Goal: Task Accomplishment & Management: Manage account settings

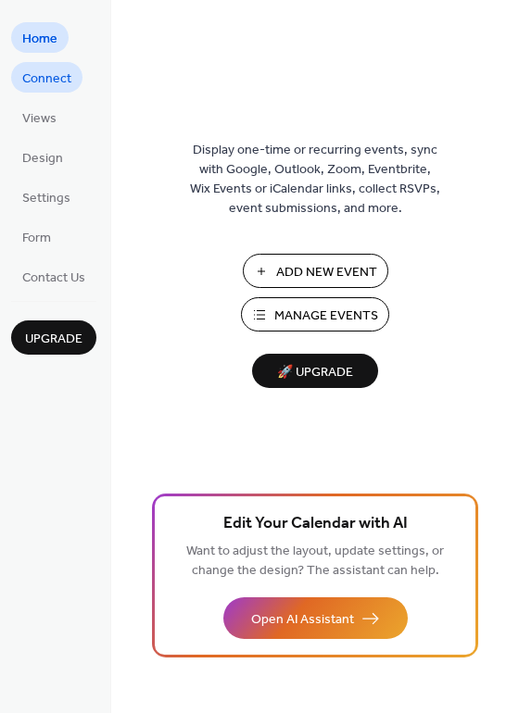
click at [56, 73] on span "Connect" at bounding box center [46, 78] width 49 height 19
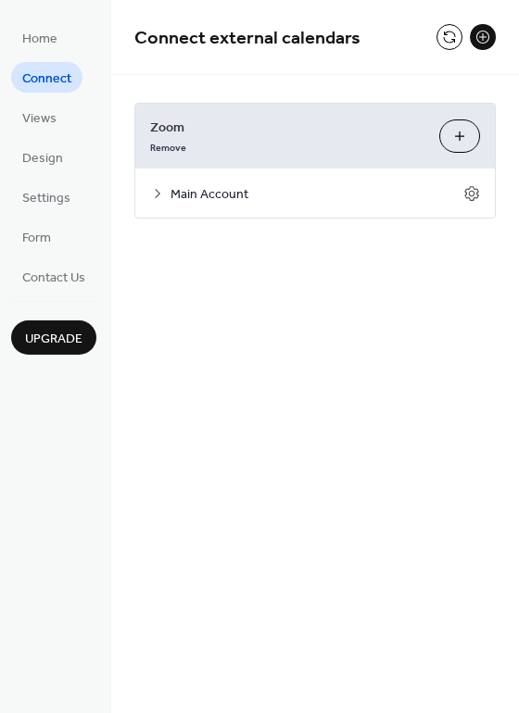
click at [463, 134] on button "Customize" at bounding box center [459, 135] width 41 height 33
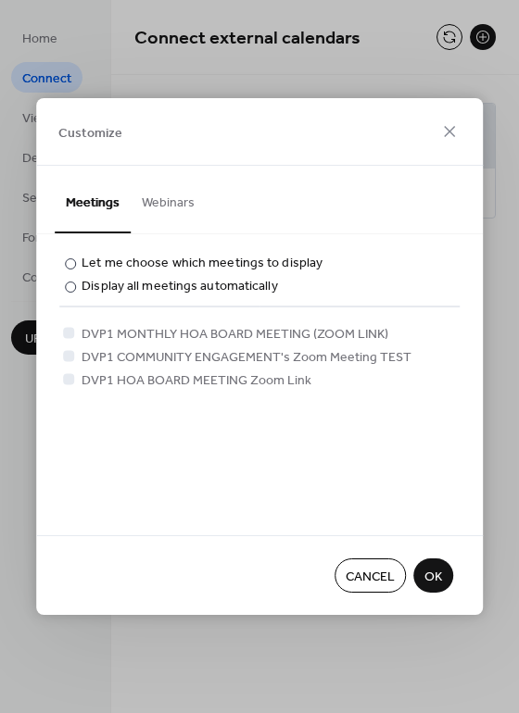
click at [437, 578] on span "OK" at bounding box center [433, 577] width 18 height 19
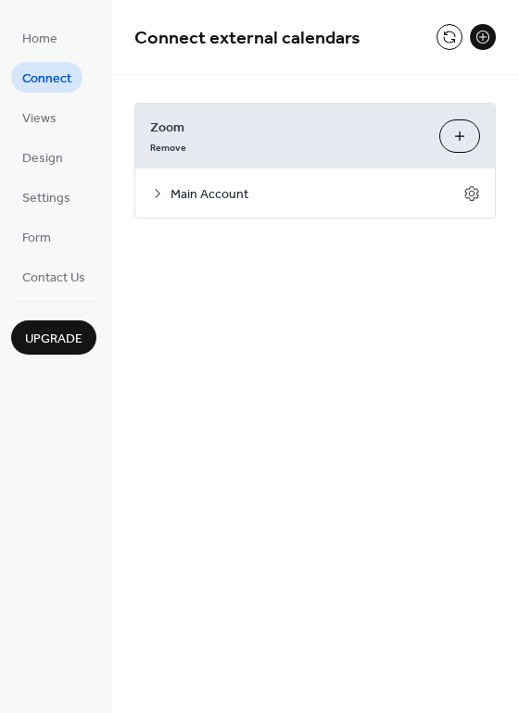
click at [457, 132] on button "Customize" at bounding box center [459, 135] width 41 height 33
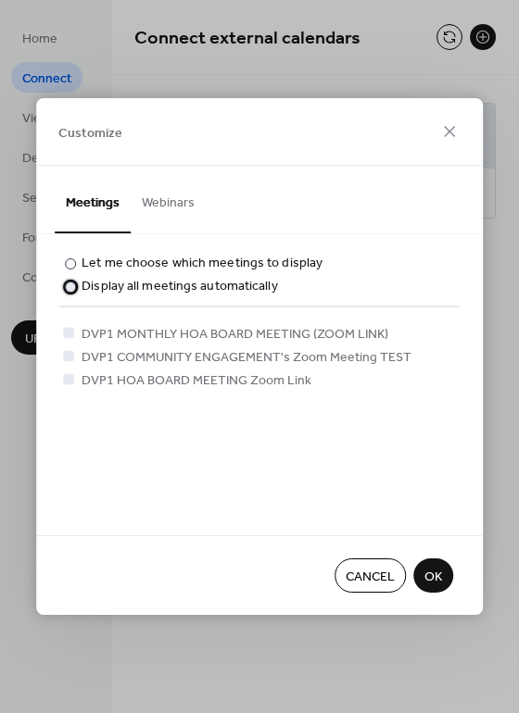
click at [67, 284] on div at bounding box center [70, 287] width 11 height 11
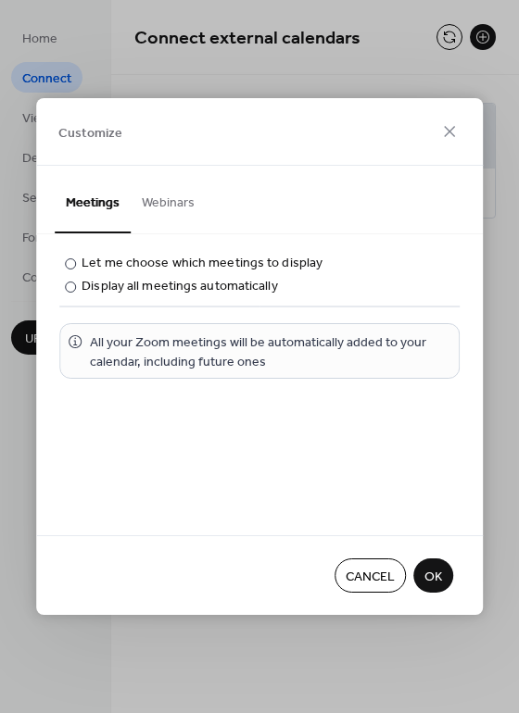
click at [441, 568] on span "OK" at bounding box center [433, 577] width 18 height 19
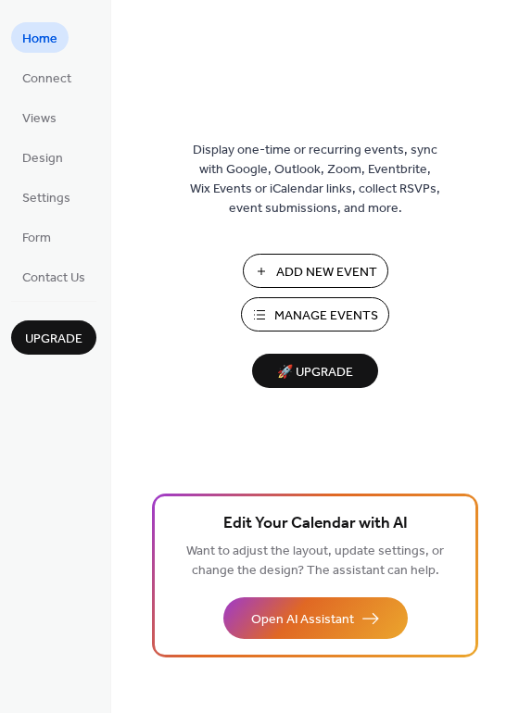
click at [302, 307] on span "Manage Events" at bounding box center [326, 316] width 104 height 19
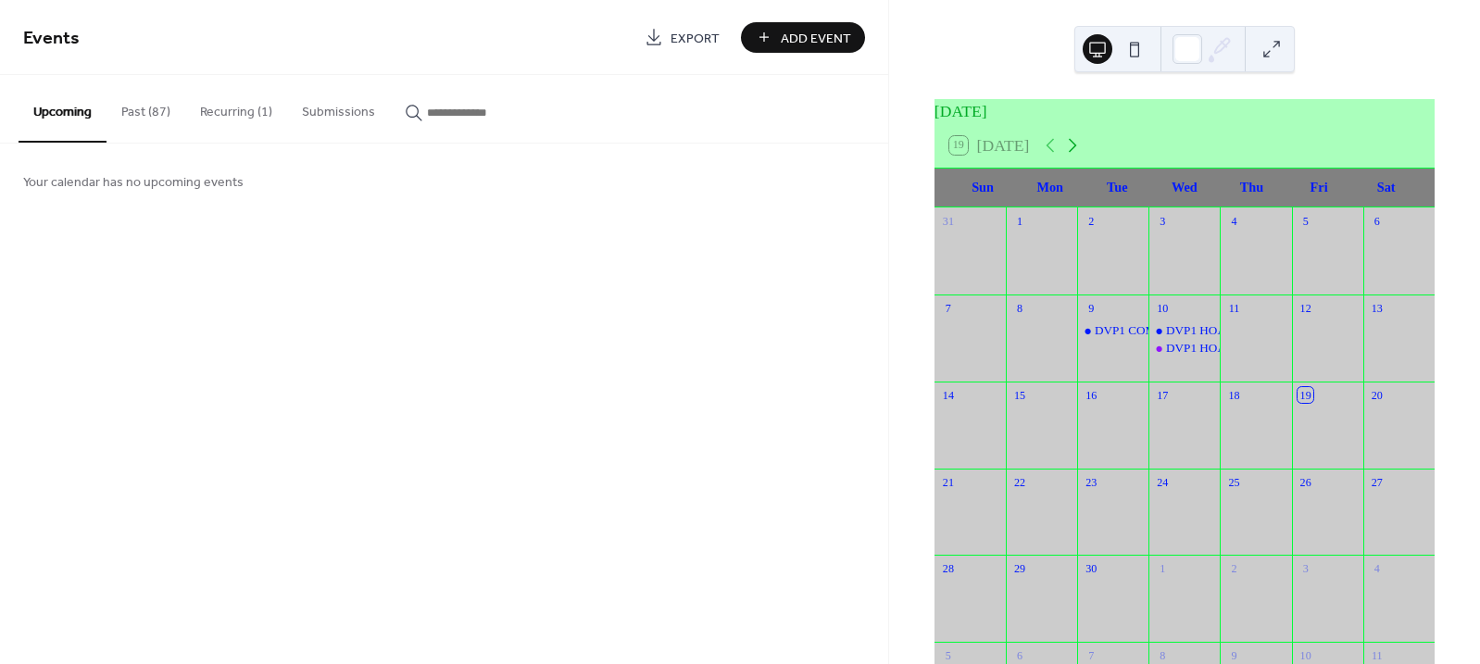
click at [1078, 149] on icon at bounding box center [1072, 145] width 22 height 22
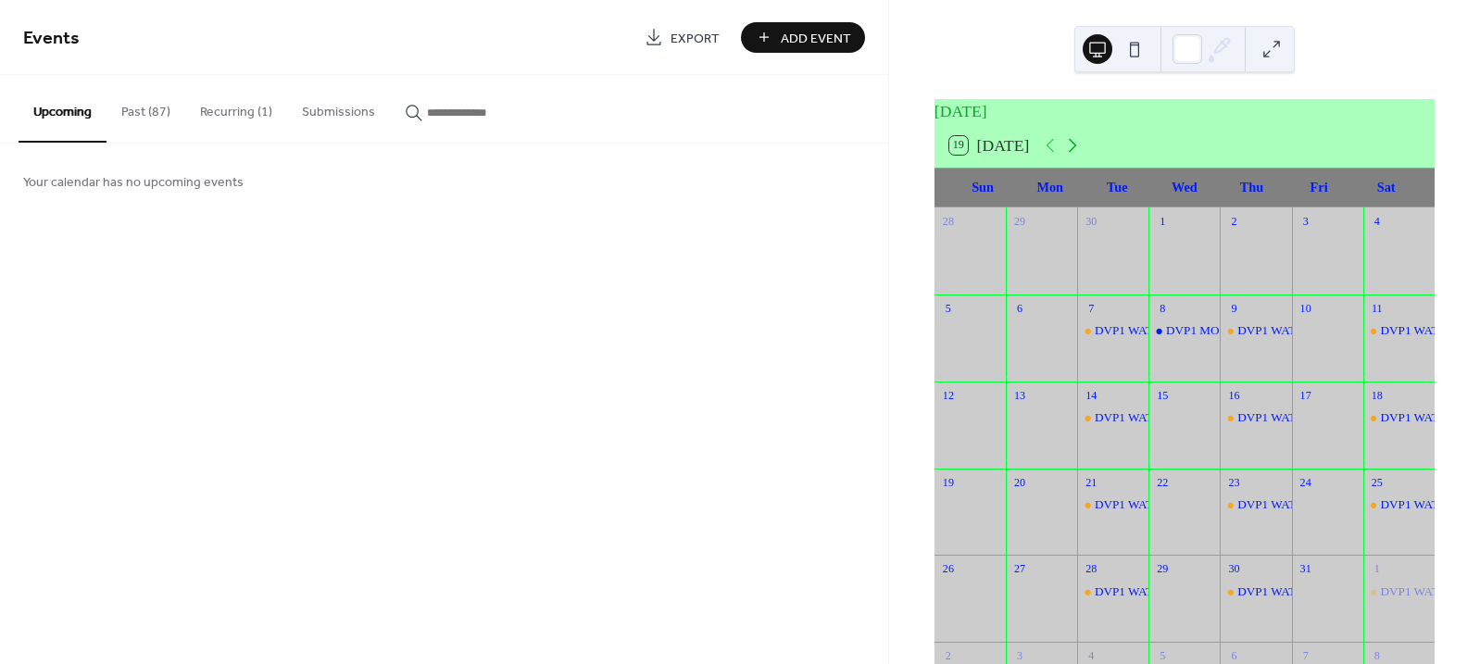
click at [1078, 149] on icon at bounding box center [1072, 145] width 22 height 22
click at [218, 114] on button "Recurring (1)" at bounding box center [236, 108] width 102 height 66
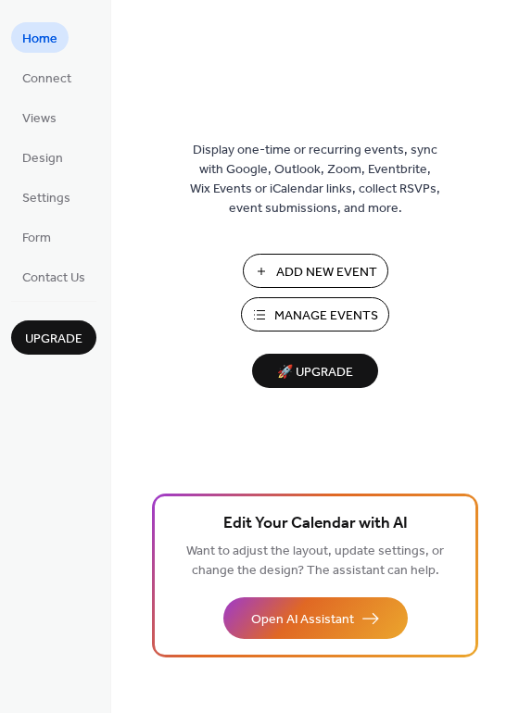
click at [305, 320] on span "Manage Events" at bounding box center [326, 316] width 104 height 19
click at [320, 307] on span "Manage Events" at bounding box center [326, 316] width 104 height 19
click at [44, 81] on span "Connect" at bounding box center [46, 78] width 49 height 19
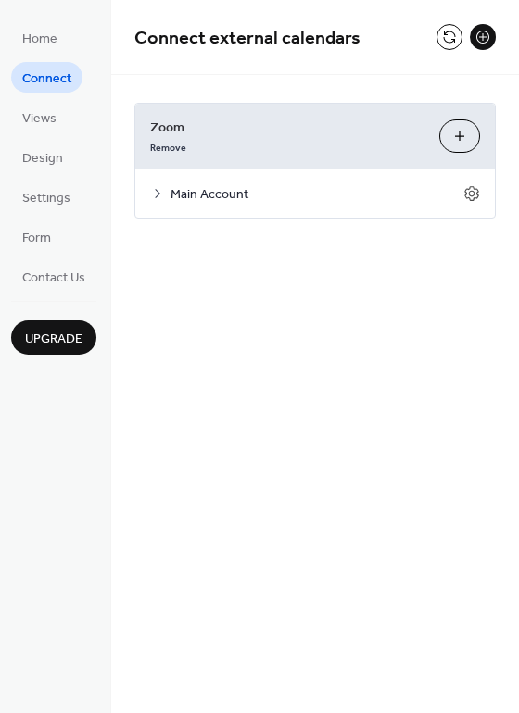
click at [44, 81] on span "Connect" at bounding box center [46, 78] width 49 height 19
click at [43, 32] on span "Home" at bounding box center [39, 39] width 35 height 19
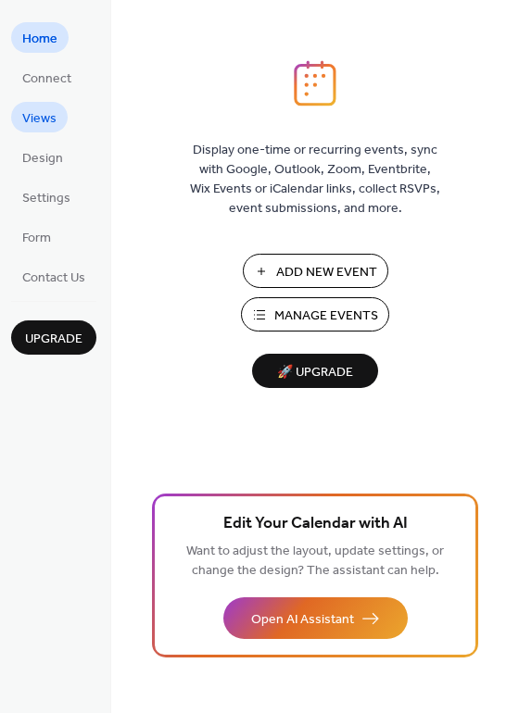
click at [54, 116] on span "Views" at bounding box center [39, 118] width 34 height 19
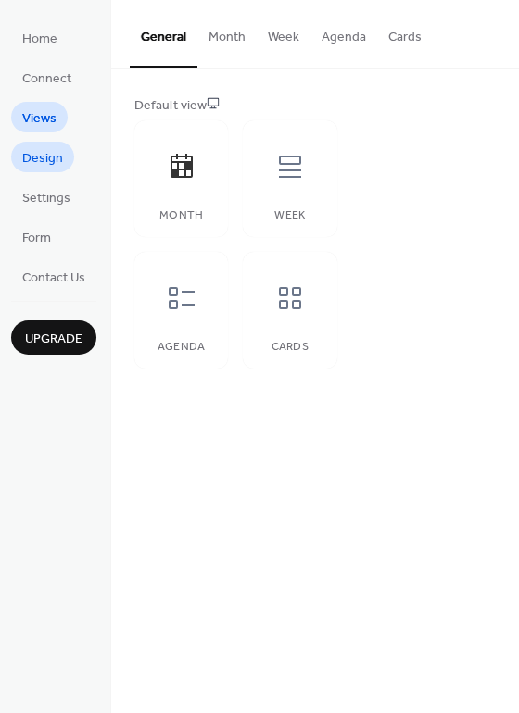
click at [48, 160] on span "Design" at bounding box center [42, 158] width 41 height 19
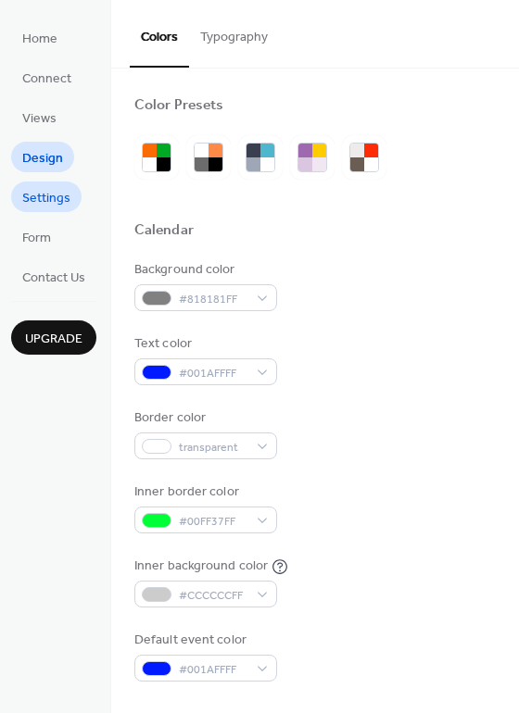
click at [48, 199] on span "Settings" at bounding box center [46, 198] width 48 height 19
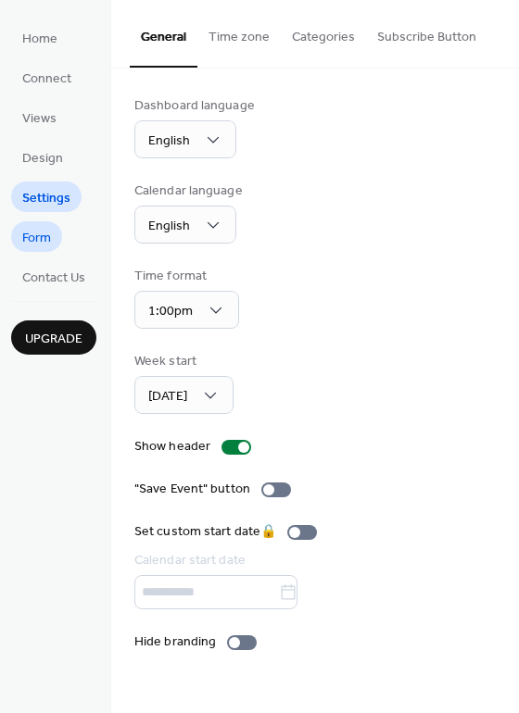
click at [55, 239] on link "Form" at bounding box center [36, 236] width 51 height 31
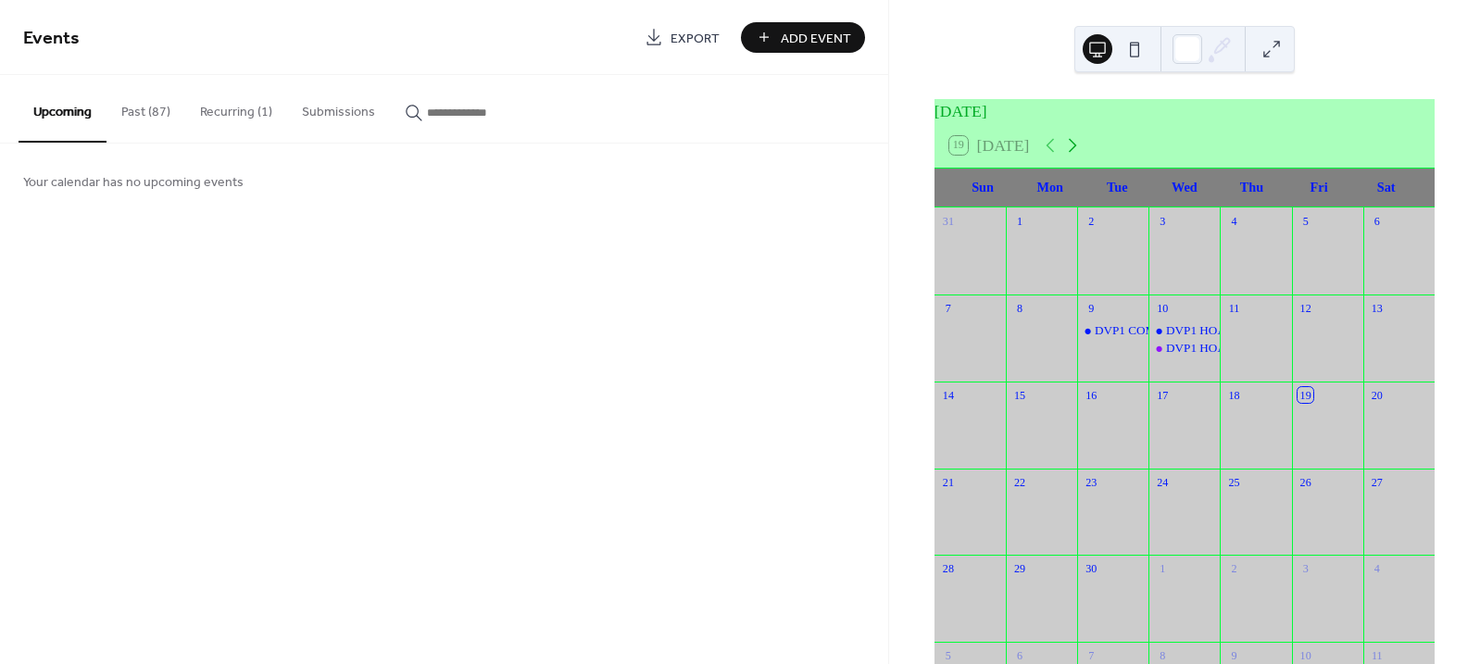
click at [1081, 157] on icon at bounding box center [1072, 145] width 22 height 22
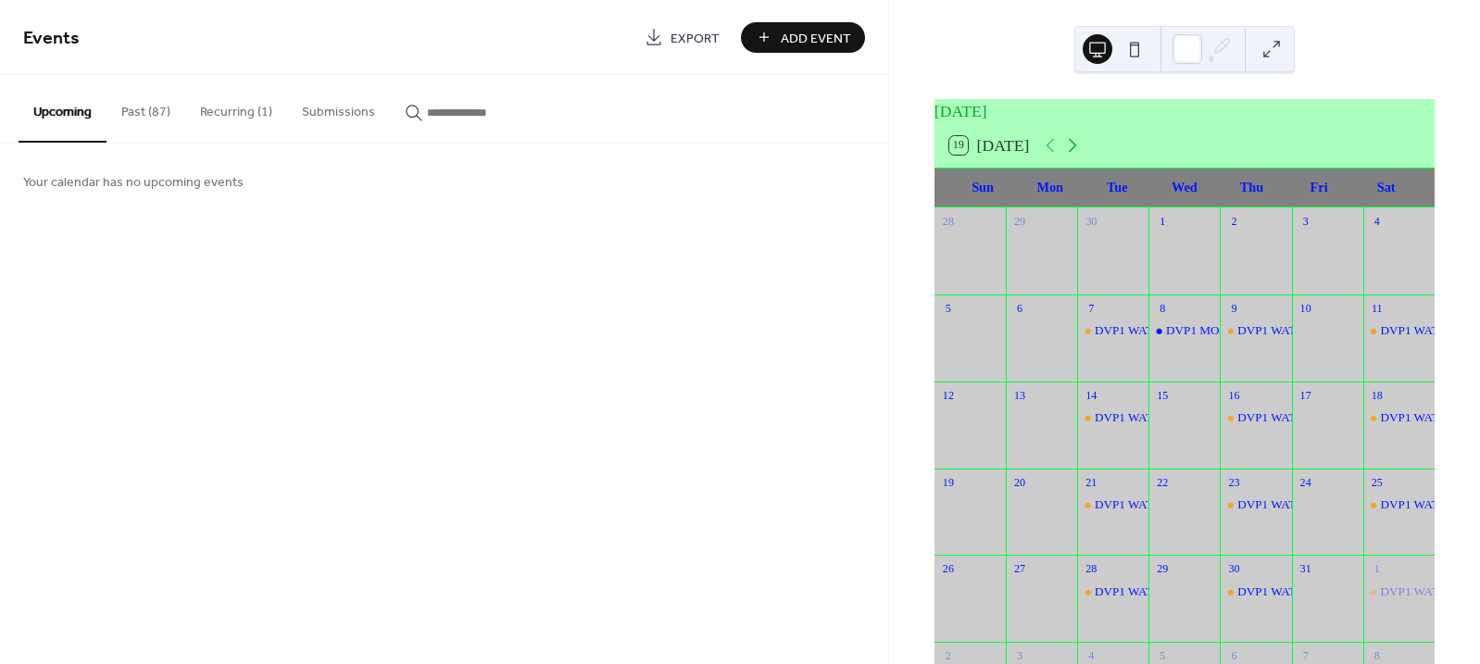
click at [1081, 157] on icon at bounding box center [1072, 145] width 22 height 22
click at [1175, 513] on div "DVP1 MONTHLY HOA BOARD MEETING (ZOOM LINK)" at bounding box center [1318, 504] width 305 height 17
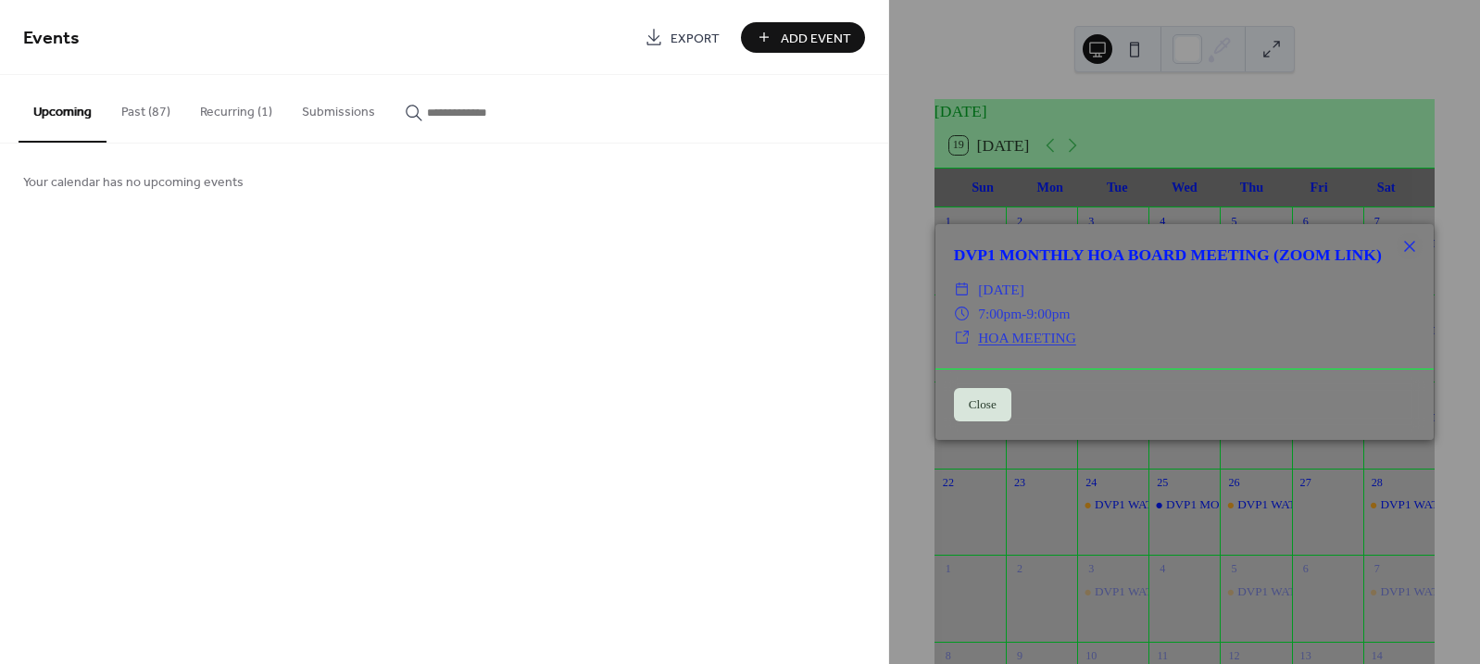
click at [986, 407] on button "Close" at bounding box center [982, 404] width 57 height 33
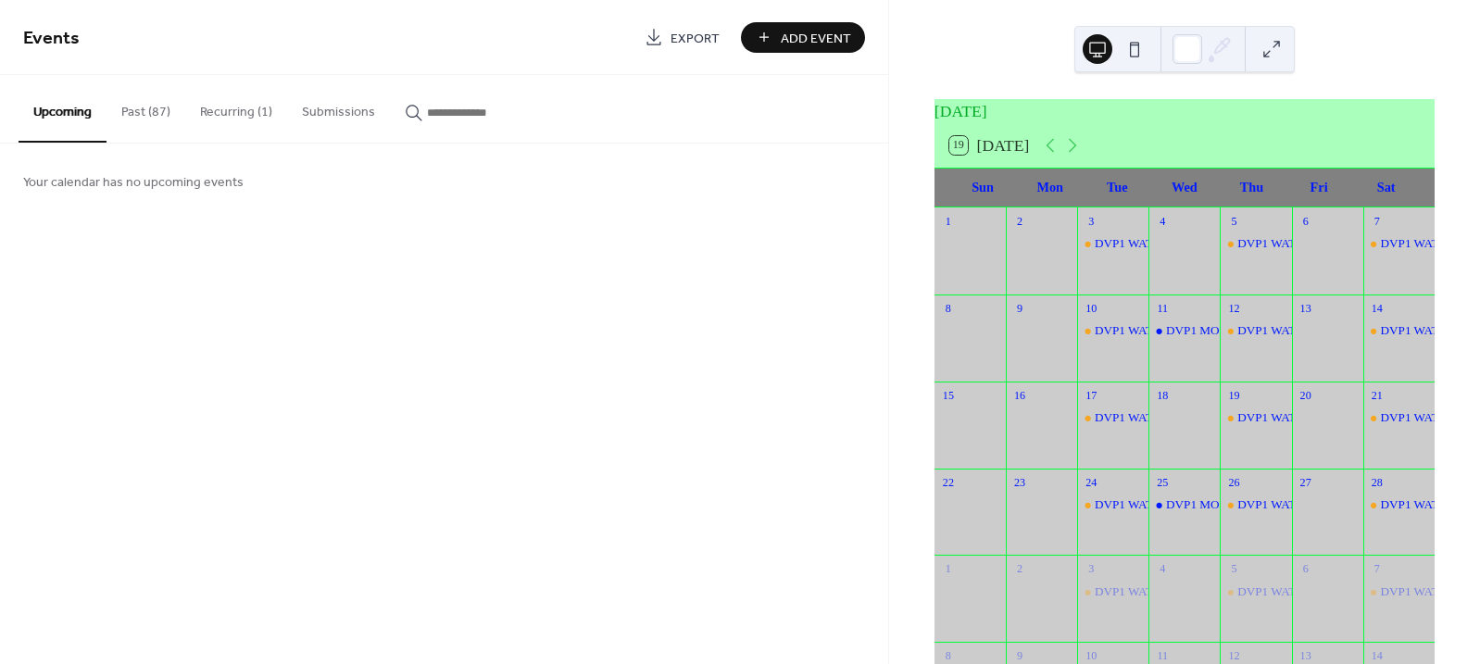
drag, startPoint x: 1191, startPoint y: 508, endPoint x: 729, endPoint y: 407, distance: 472.8
click at [729, 407] on div "Events Export Add Event Upcoming Past (87) Recurring (1) Submissions Your calen…" at bounding box center [444, 332] width 888 height 664
click at [1274, 41] on button at bounding box center [1272, 49] width 30 height 30
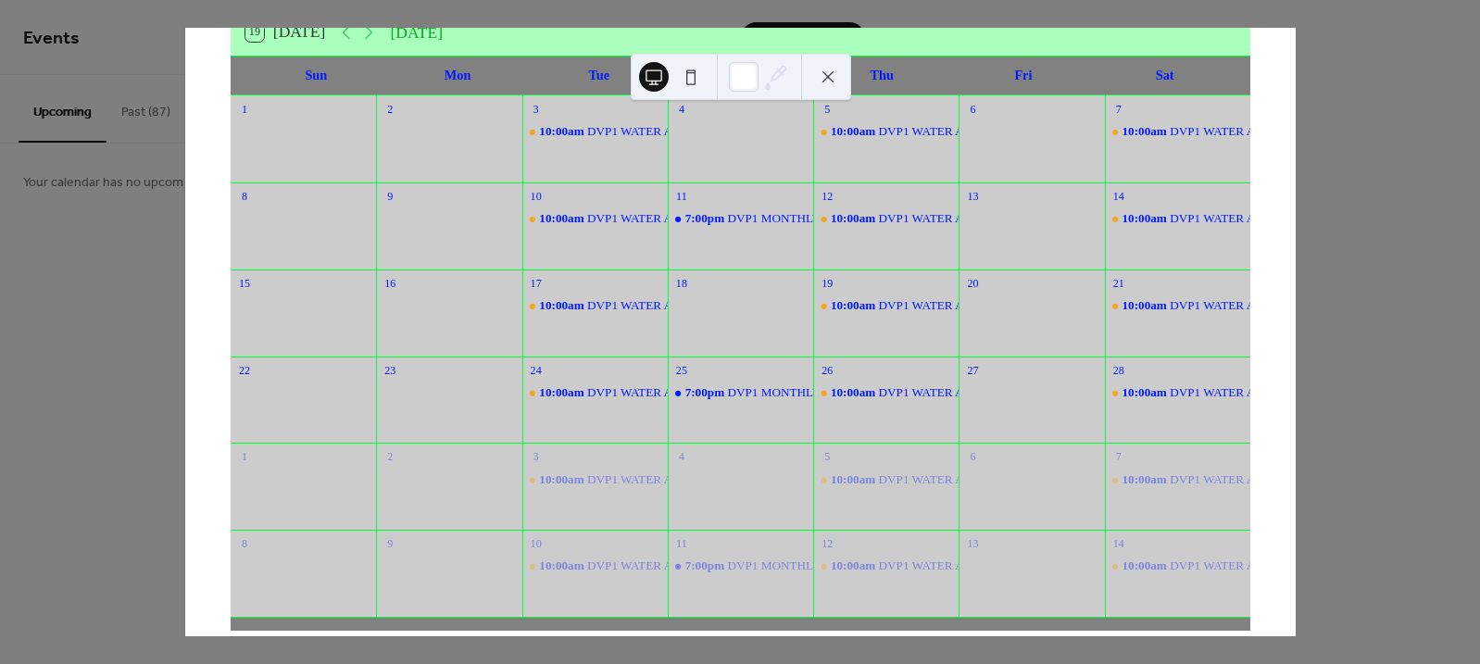
scroll to position [142, 0]
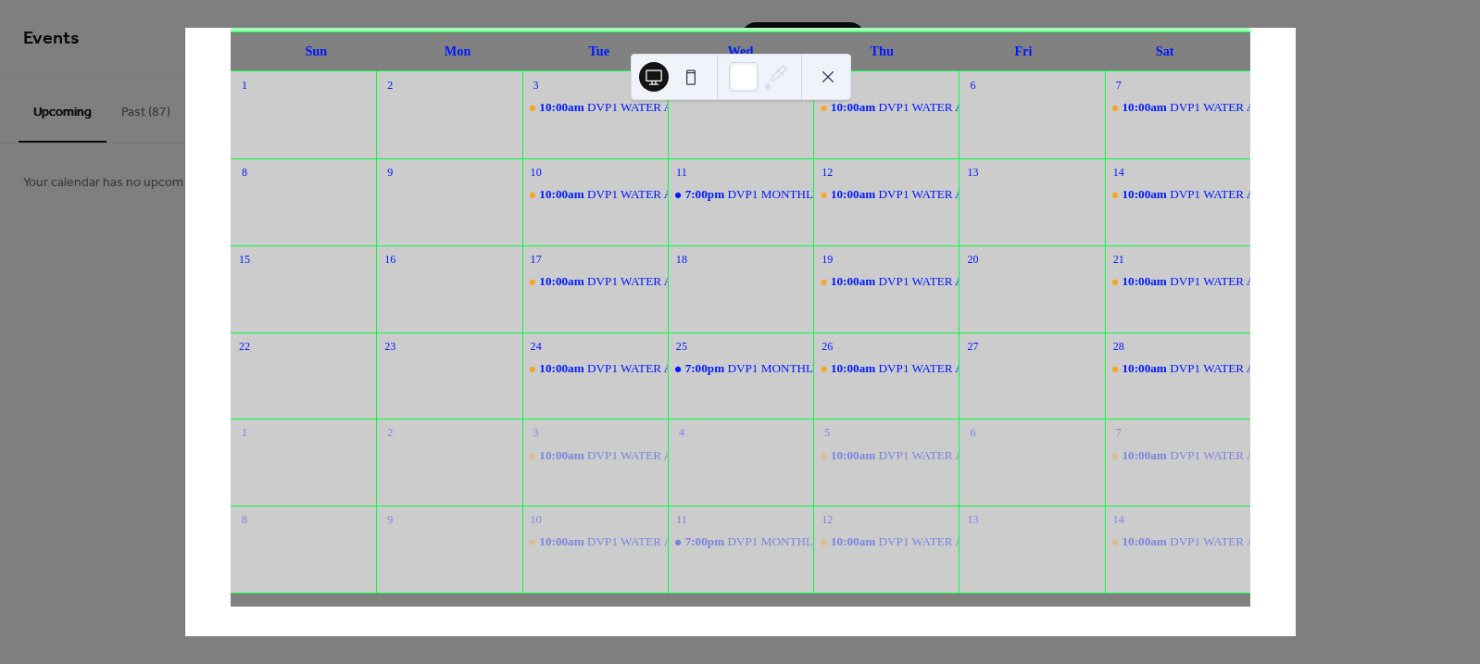
click at [839, 80] on button at bounding box center [828, 77] width 30 height 30
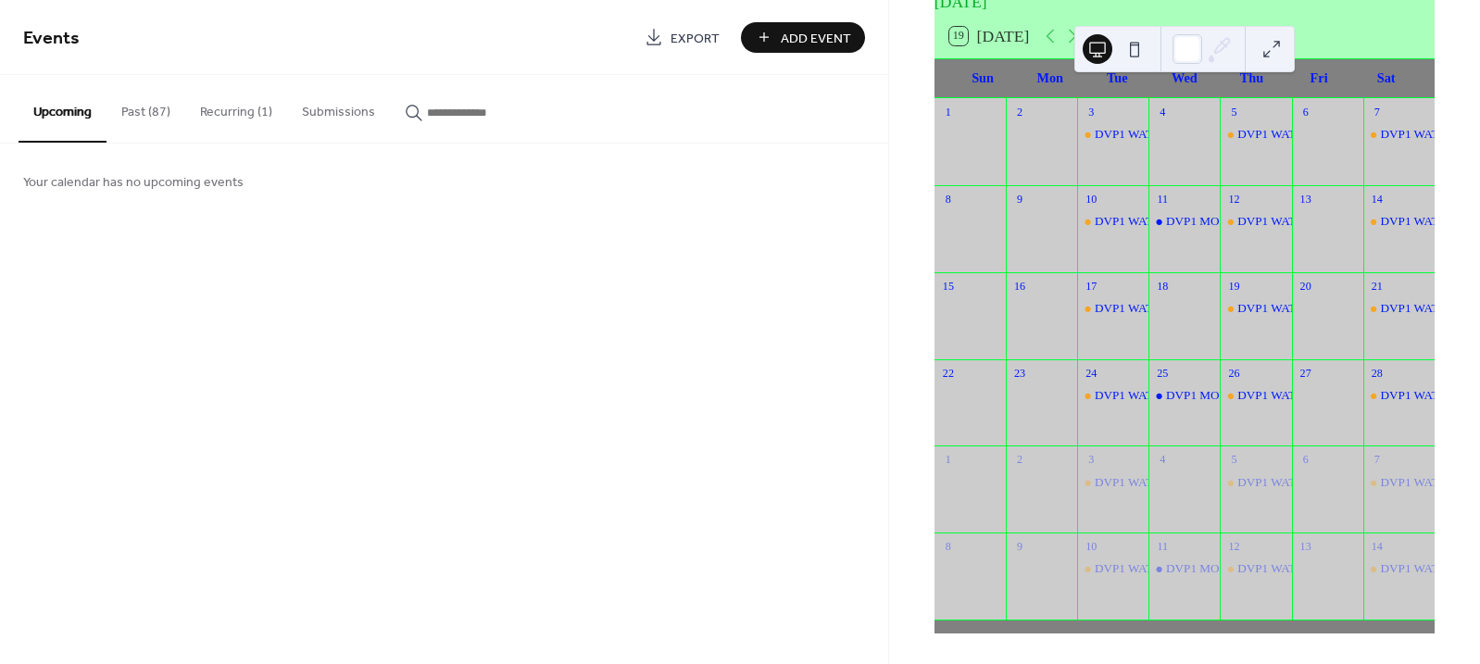
click at [701, 233] on div "Events Export Add Event Upcoming Past (87) Recurring (1) Submissions Your calen…" at bounding box center [444, 332] width 888 height 664
click at [63, 105] on button "Upcoming" at bounding box center [63, 109] width 88 height 68
click at [1180, 392] on div "DVP1 MONTHLY HOA BOARD MEETING (ZOOM LINK)" at bounding box center [1318, 395] width 305 height 17
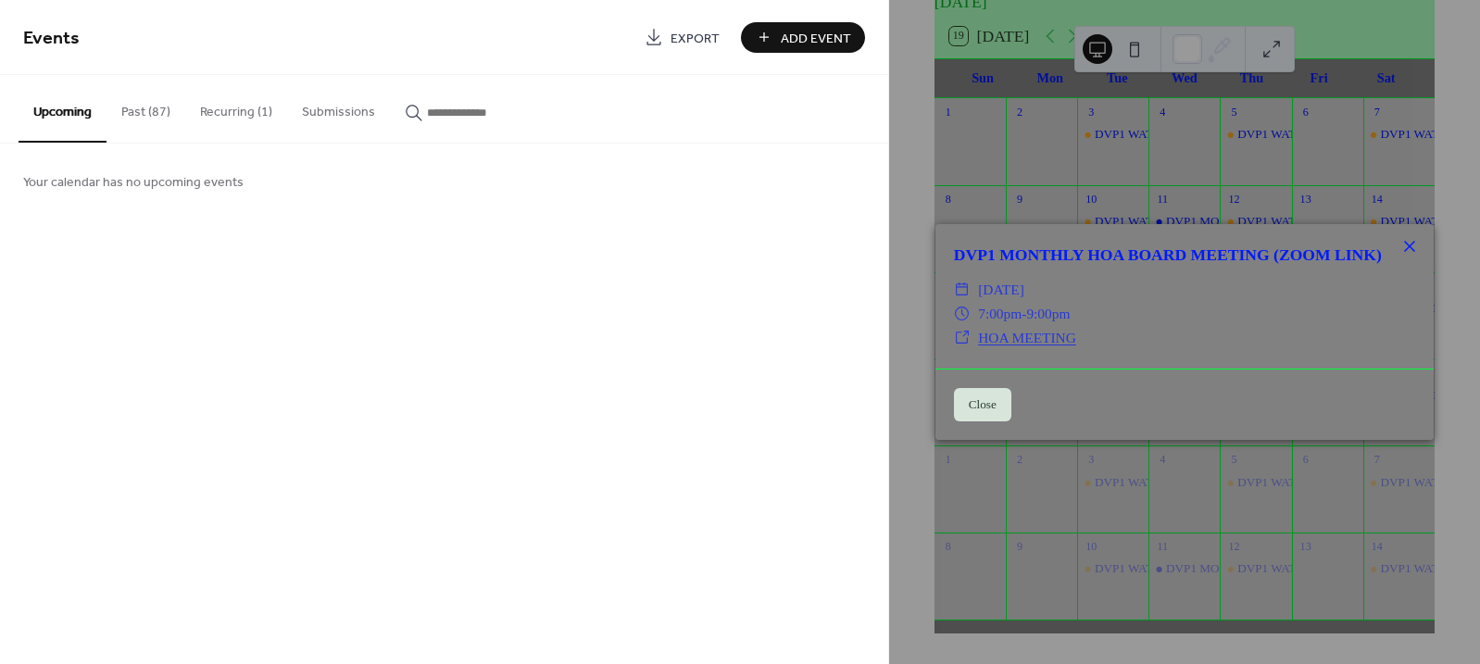
click at [1408, 235] on icon at bounding box center [1409, 246] width 22 height 22
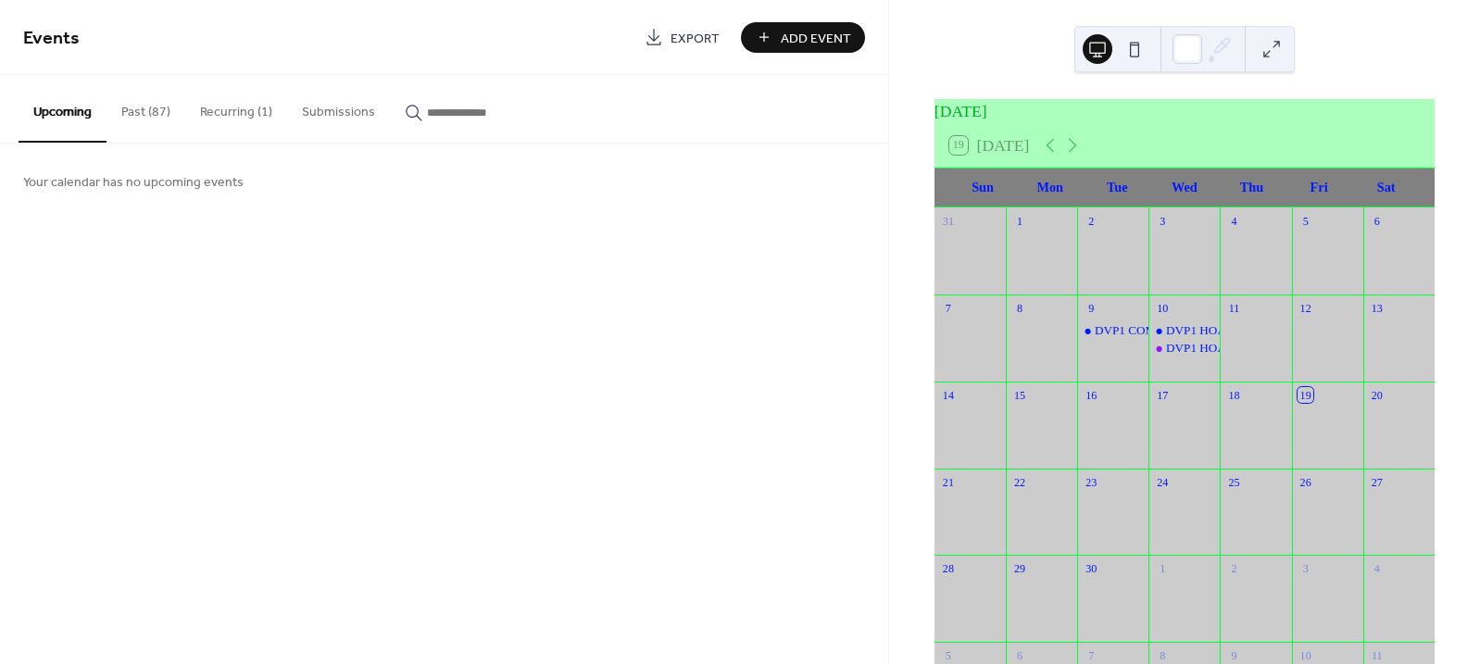
click at [405, 107] on icon "button" at bounding box center [414, 113] width 19 height 19
click at [427, 107] on input "button" at bounding box center [482, 112] width 111 height 19
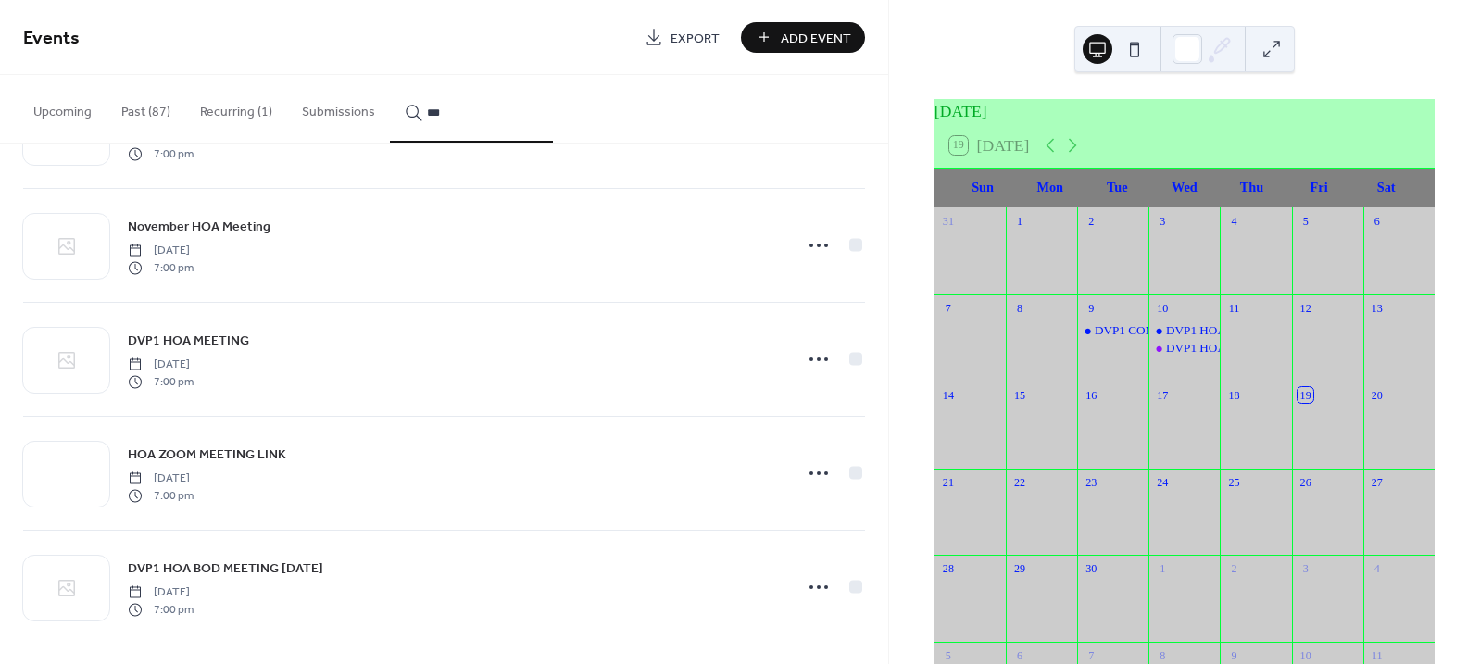
scroll to position [559, 0]
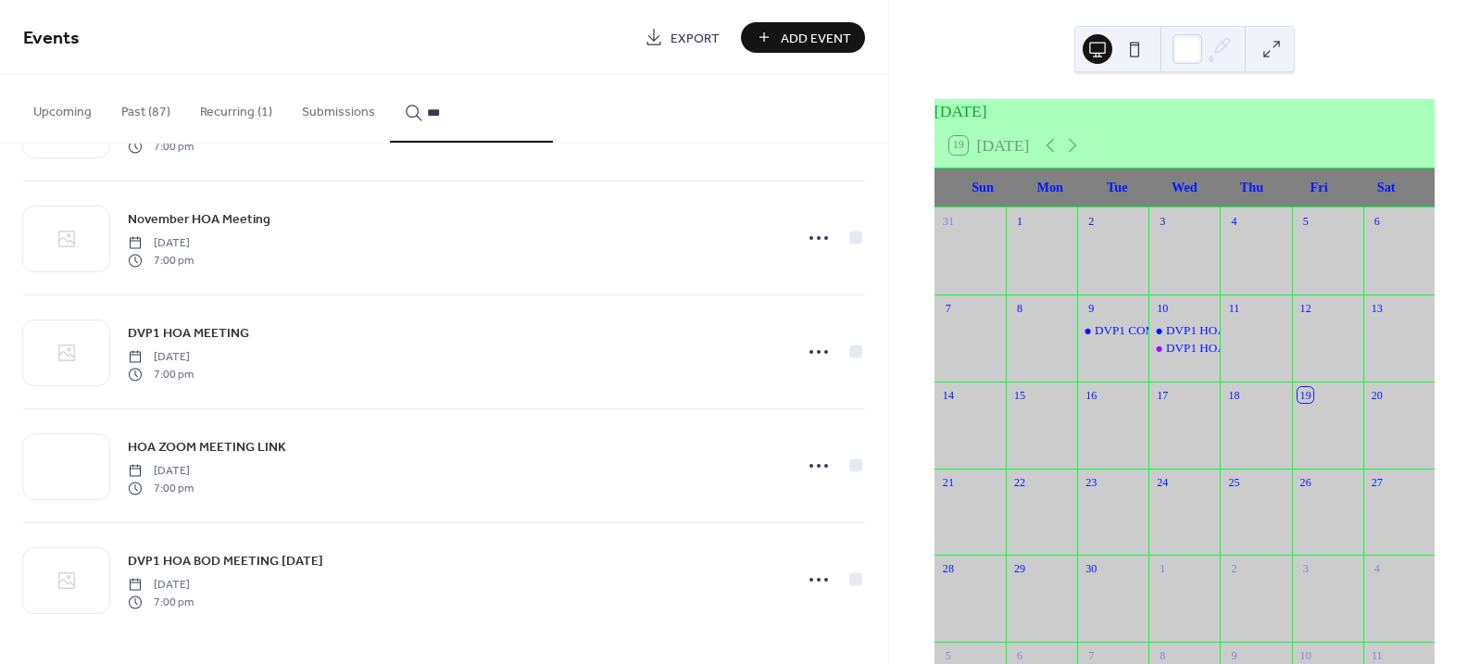
type input "***"
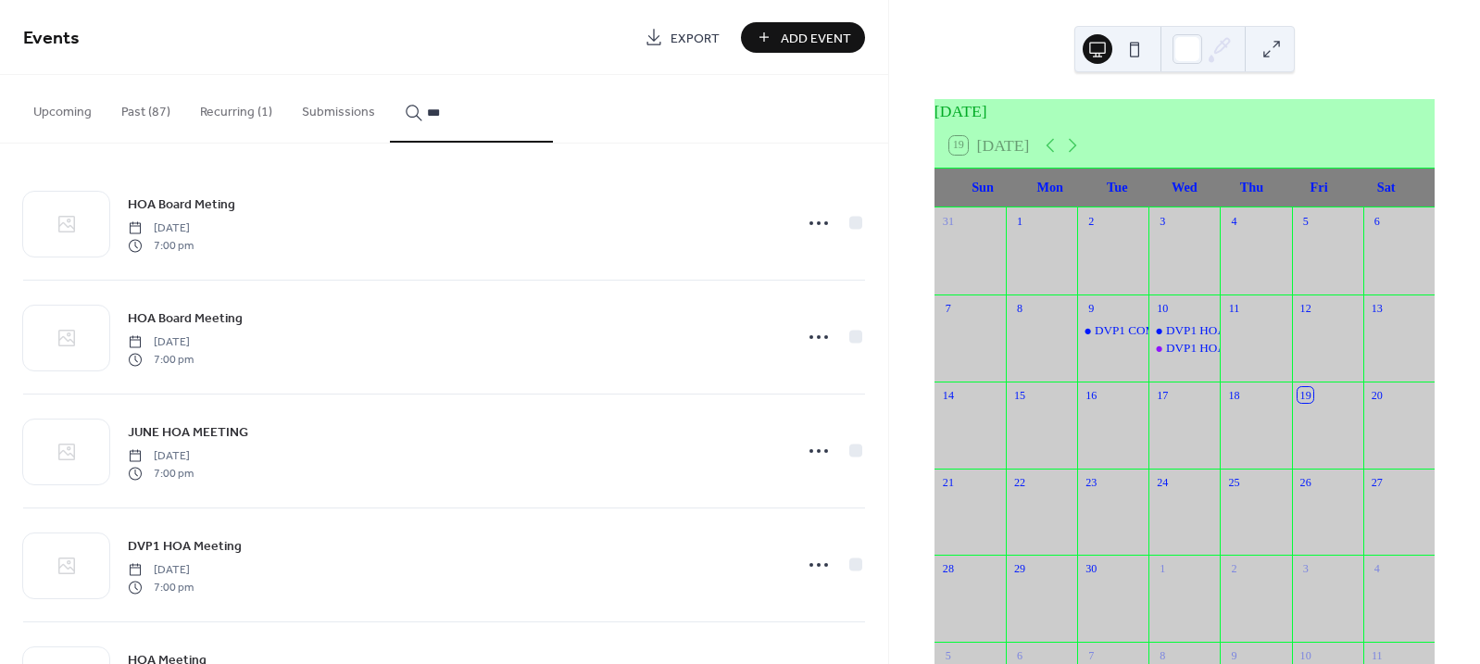
scroll to position [0, 0]
click at [810, 229] on icon at bounding box center [819, 228] width 30 height 30
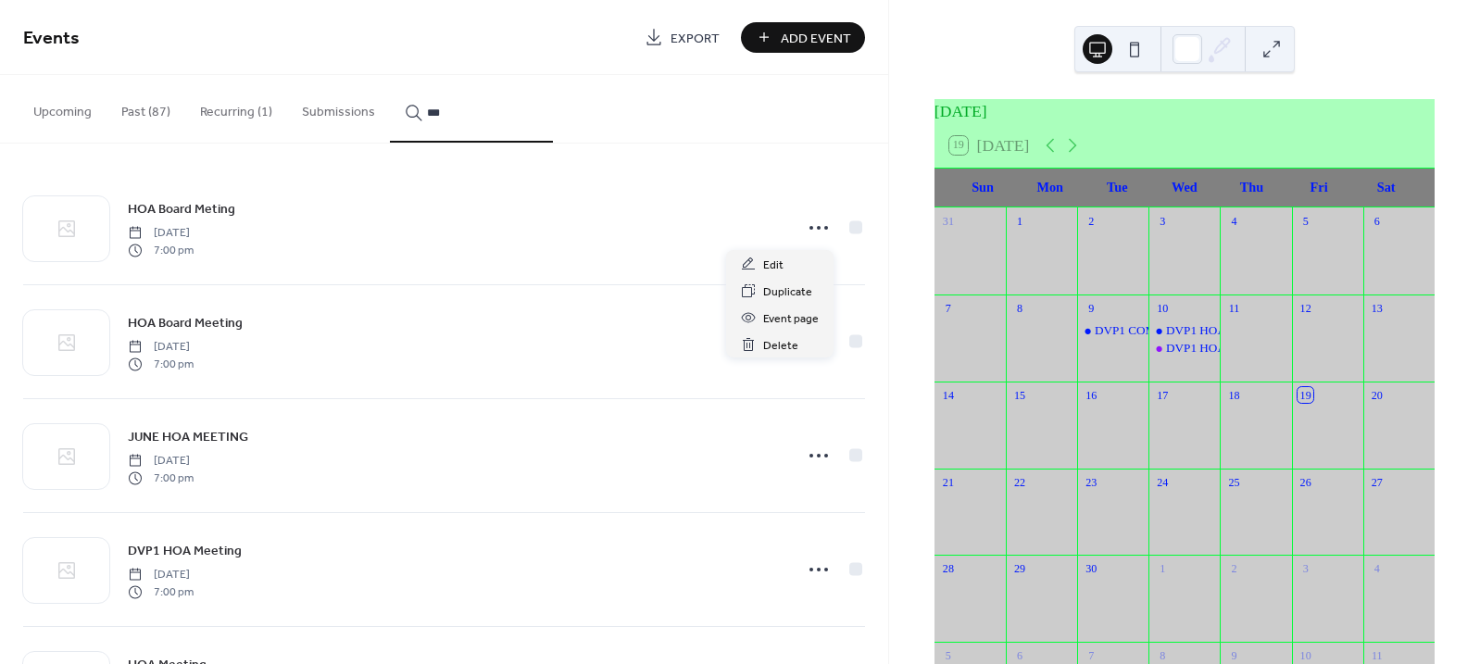
click at [810, 229] on icon at bounding box center [819, 228] width 30 height 30
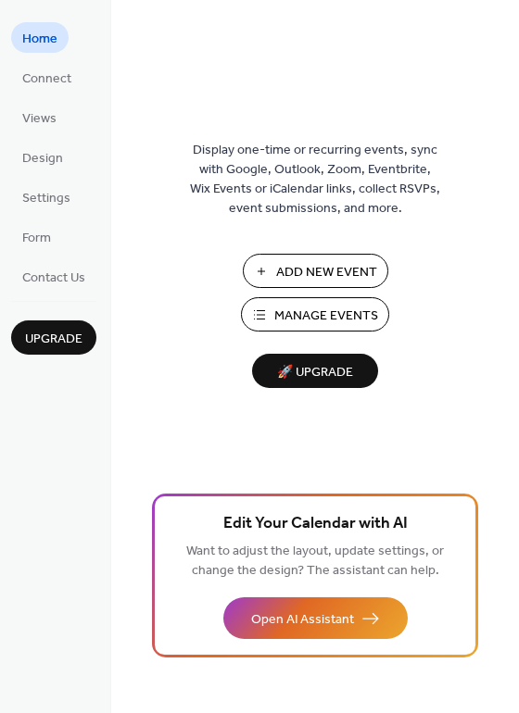
click at [315, 312] on span "Manage Events" at bounding box center [326, 316] width 104 height 19
click at [335, 263] on span "Add New Event" at bounding box center [326, 272] width 101 height 19
click at [43, 152] on span "Design" at bounding box center [42, 158] width 41 height 19
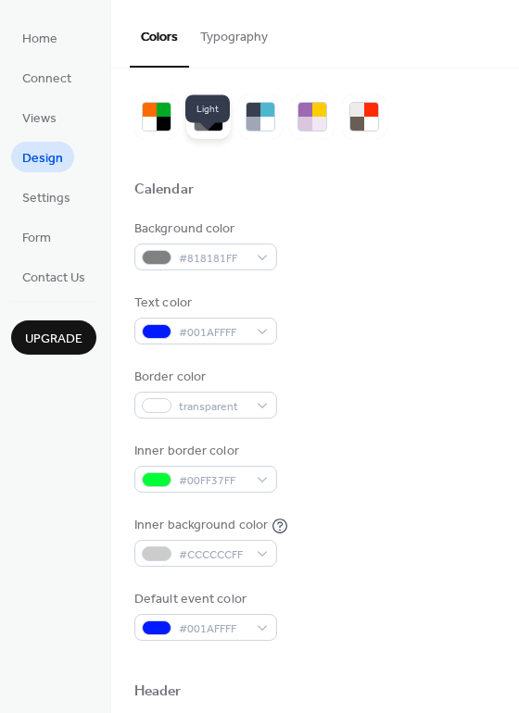
scroll to position [103, 0]
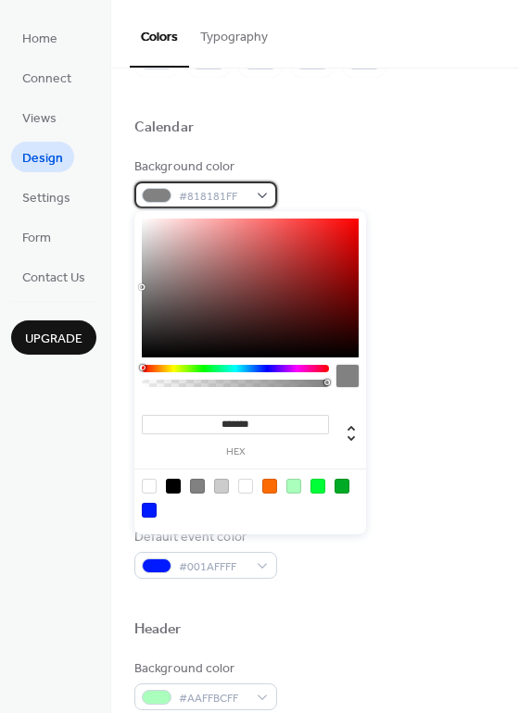
click at [265, 193] on div "#818181FF" at bounding box center [205, 195] width 143 height 27
click at [173, 373] on div at bounding box center [235, 380] width 187 height 31
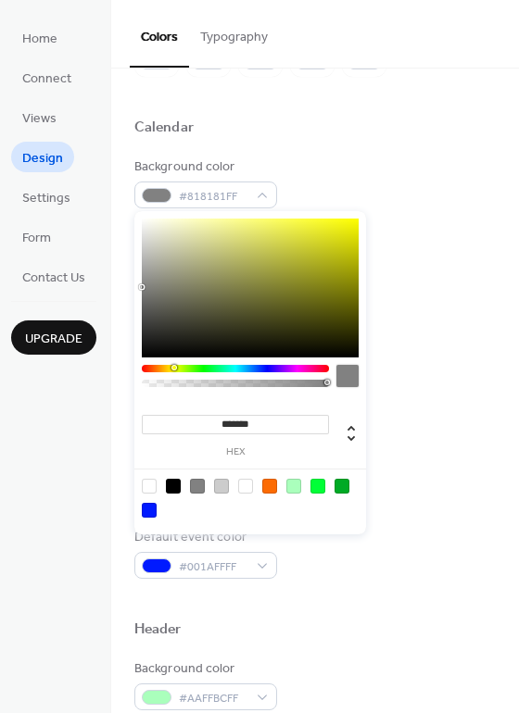
click at [173, 366] on div at bounding box center [235, 368] width 187 height 7
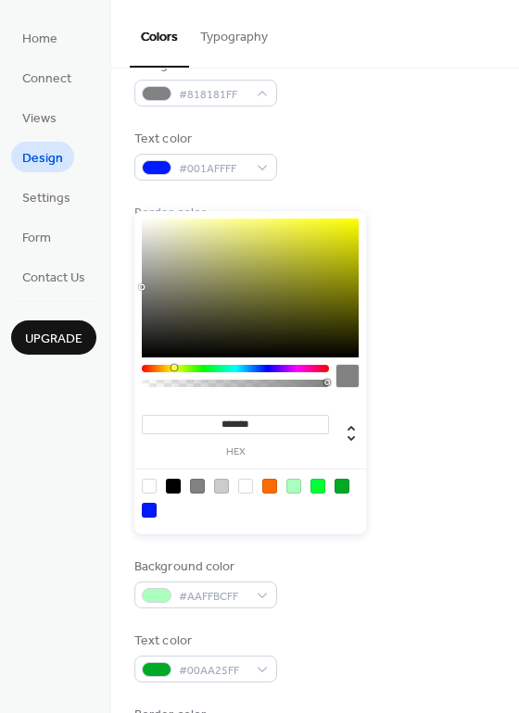
scroll to position [206, 0]
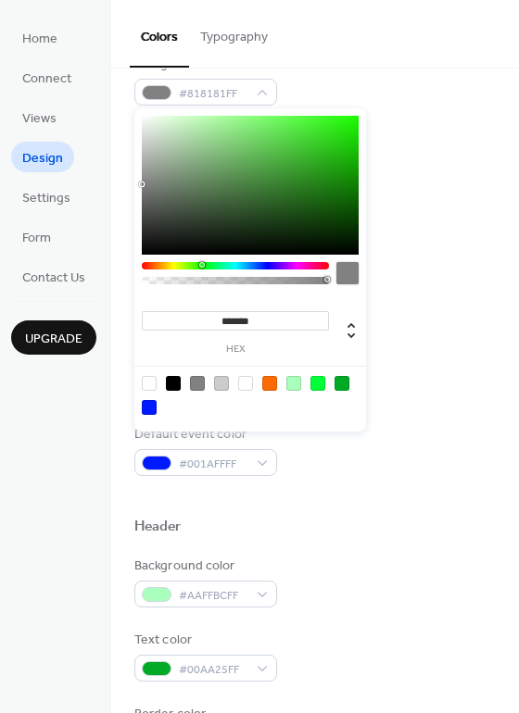
drag, startPoint x: 171, startPoint y: 368, endPoint x: 201, endPoint y: 366, distance: 29.7
click at [201, 366] on div "******* hex" at bounding box center [250, 269] width 232 height 323
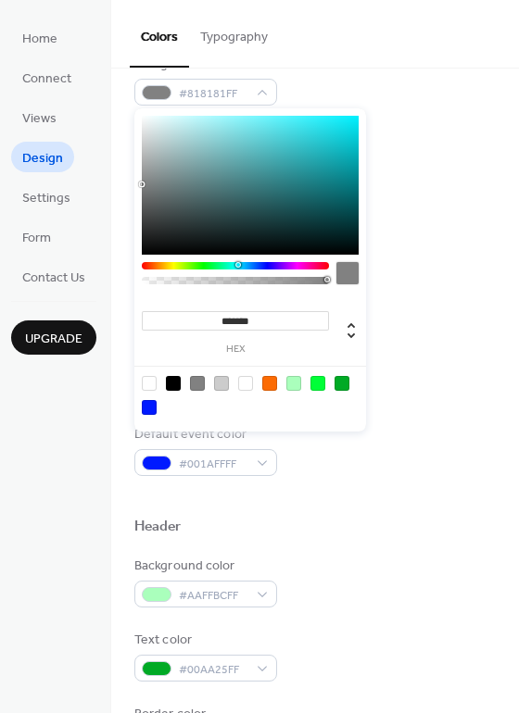
drag, startPoint x: 203, startPoint y: 266, endPoint x: 237, endPoint y: 269, distance: 34.4
click at [237, 269] on div at bounding box center [235, 265] width 187 height 7
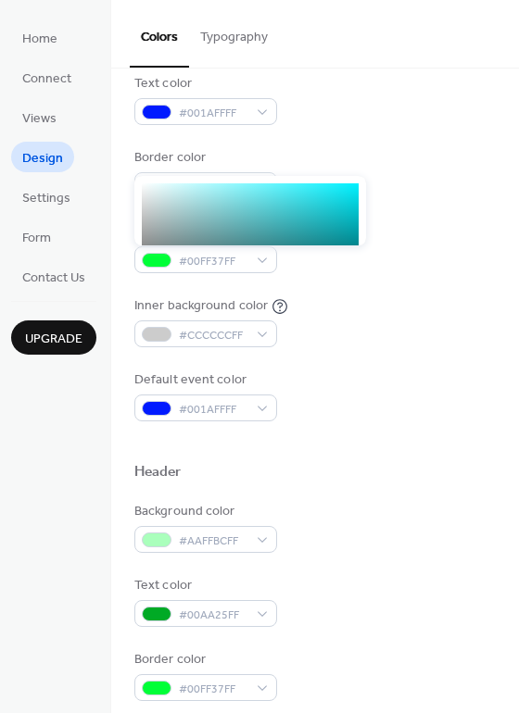
scroll to position [0, 0]
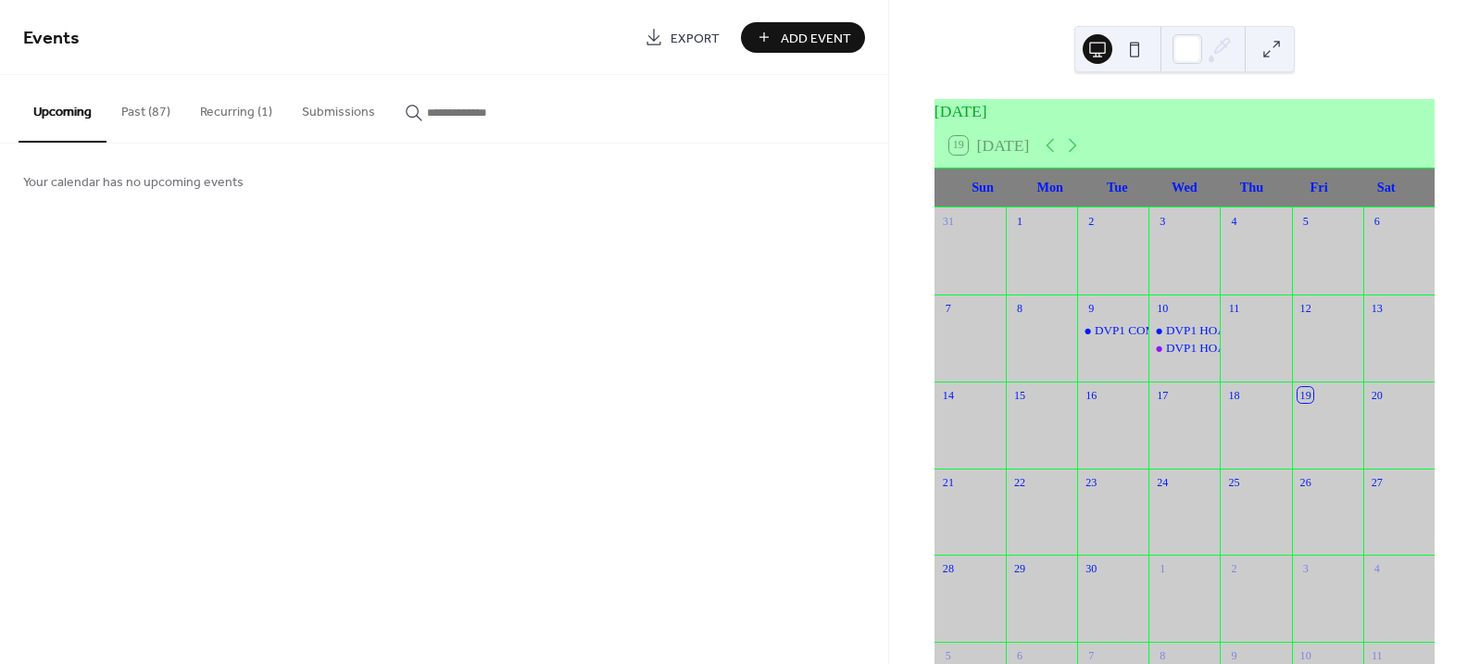
click at [440, 110] on input "button" at bounding box center [482, 112] width 111 height 19
type input "***"
click at [1079, 157] on icon at bounding box center [1072, 145] width 22 height 22
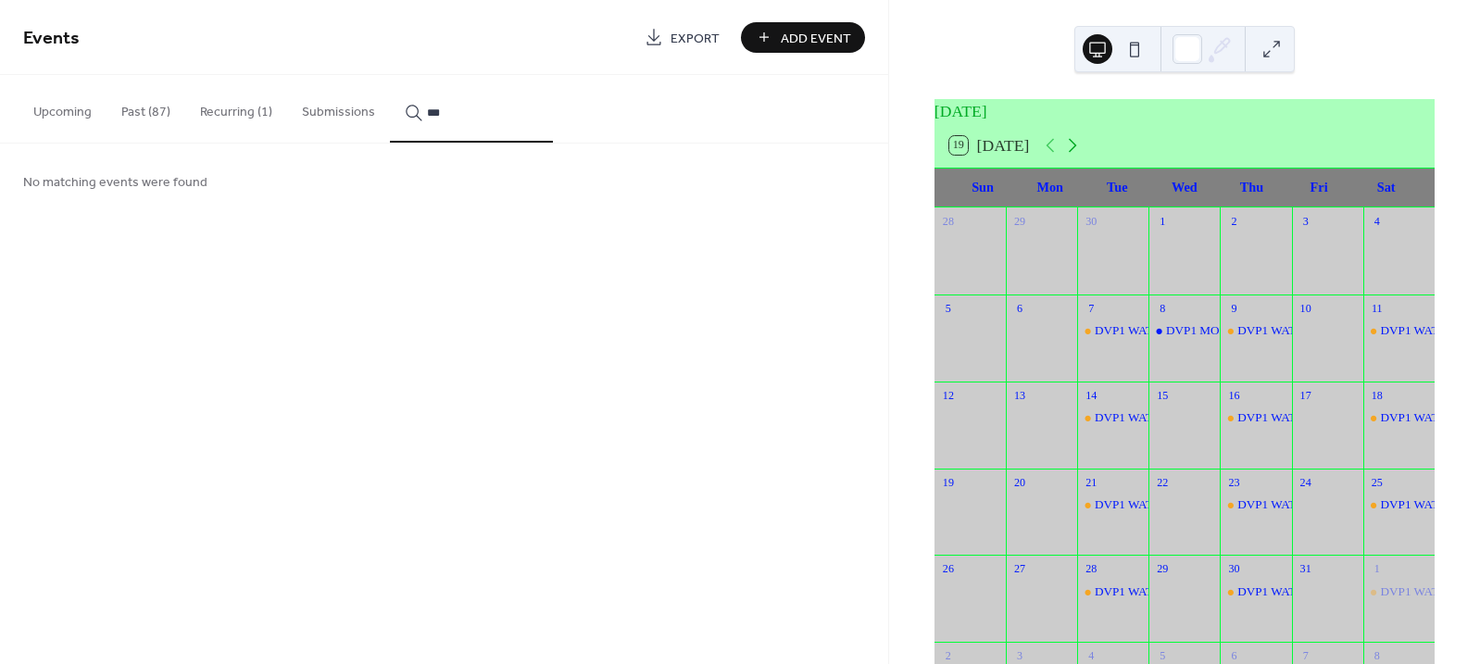
click at [1079, 157] on icon at bounding box center [1072, 145] width 22 height 22
click at [1190, 511] on div "DVP1 MONTHLY HOA BOARD MEETING (ZOOM LINK)" at bounding box center [1318, 504] width 305 height 17
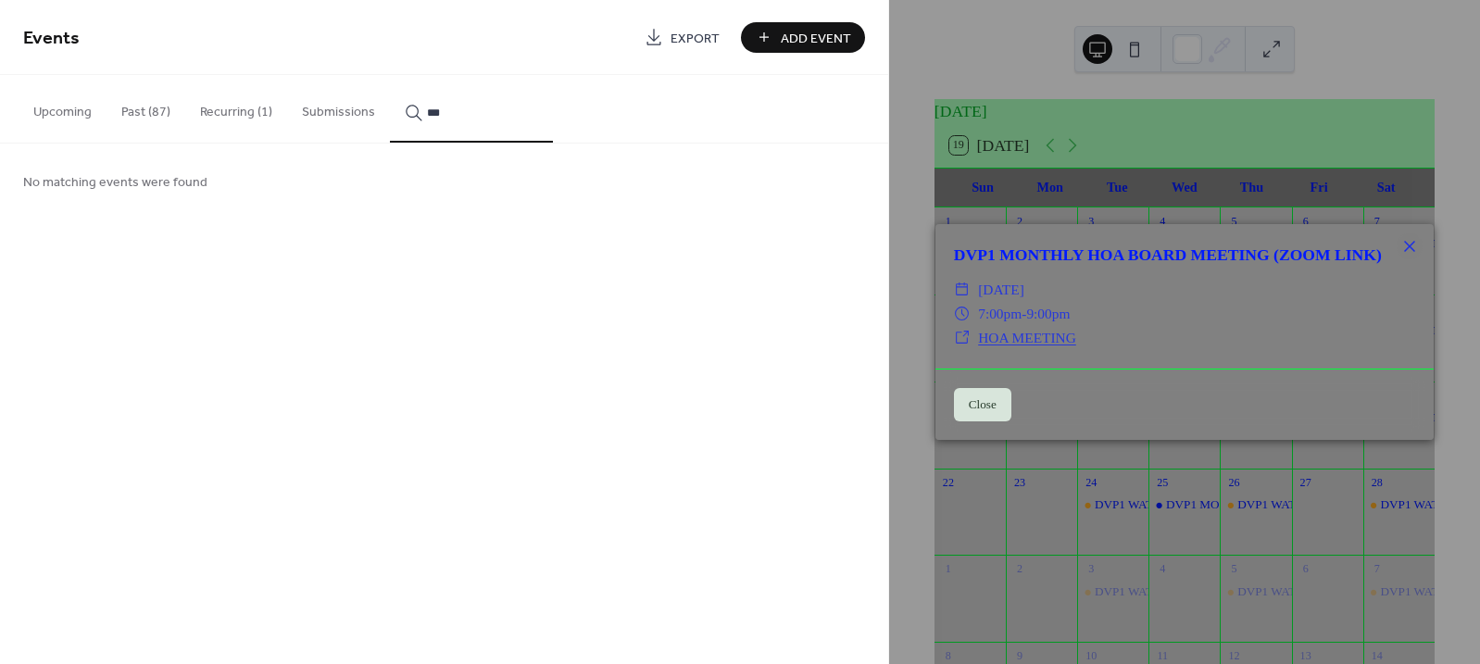
click at [998, 417] on button "Close" at bounding box center [982, 404] width 57 height 33
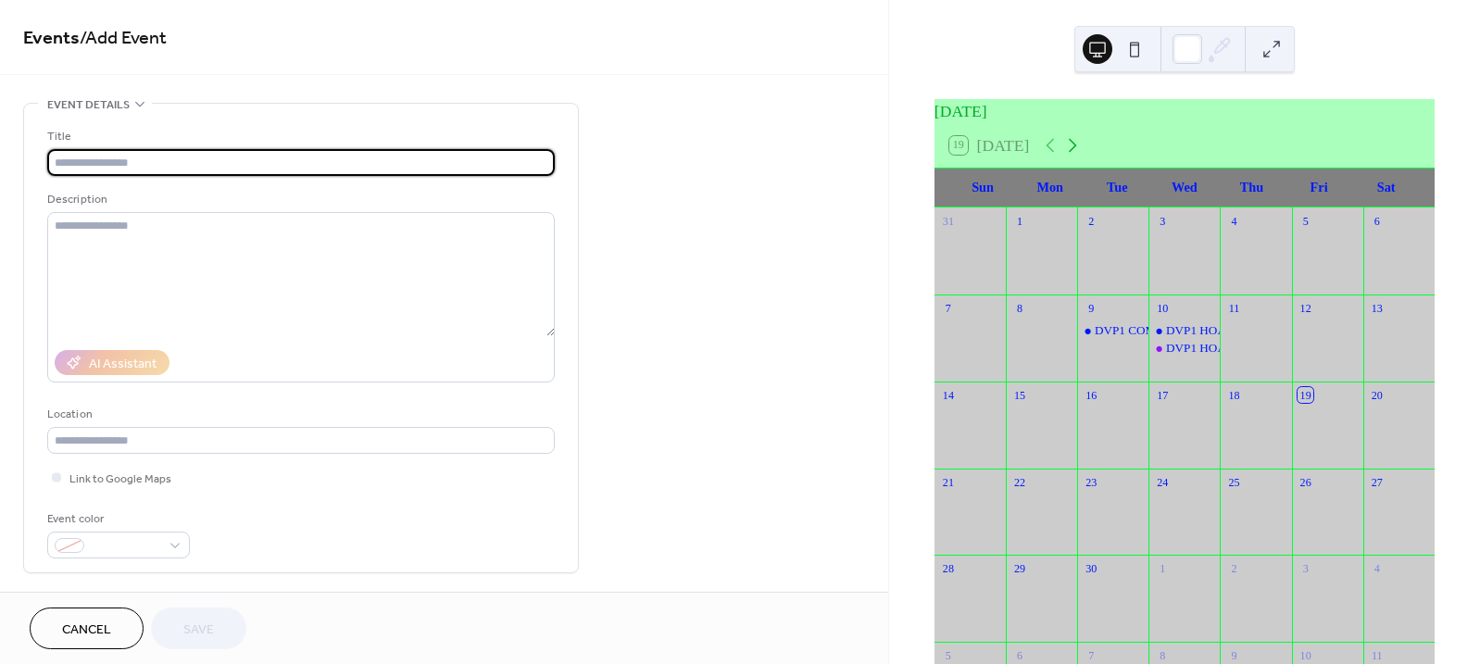
click at [1077, 153] on icon at bounding box center [1073, 146] width 8 height 14
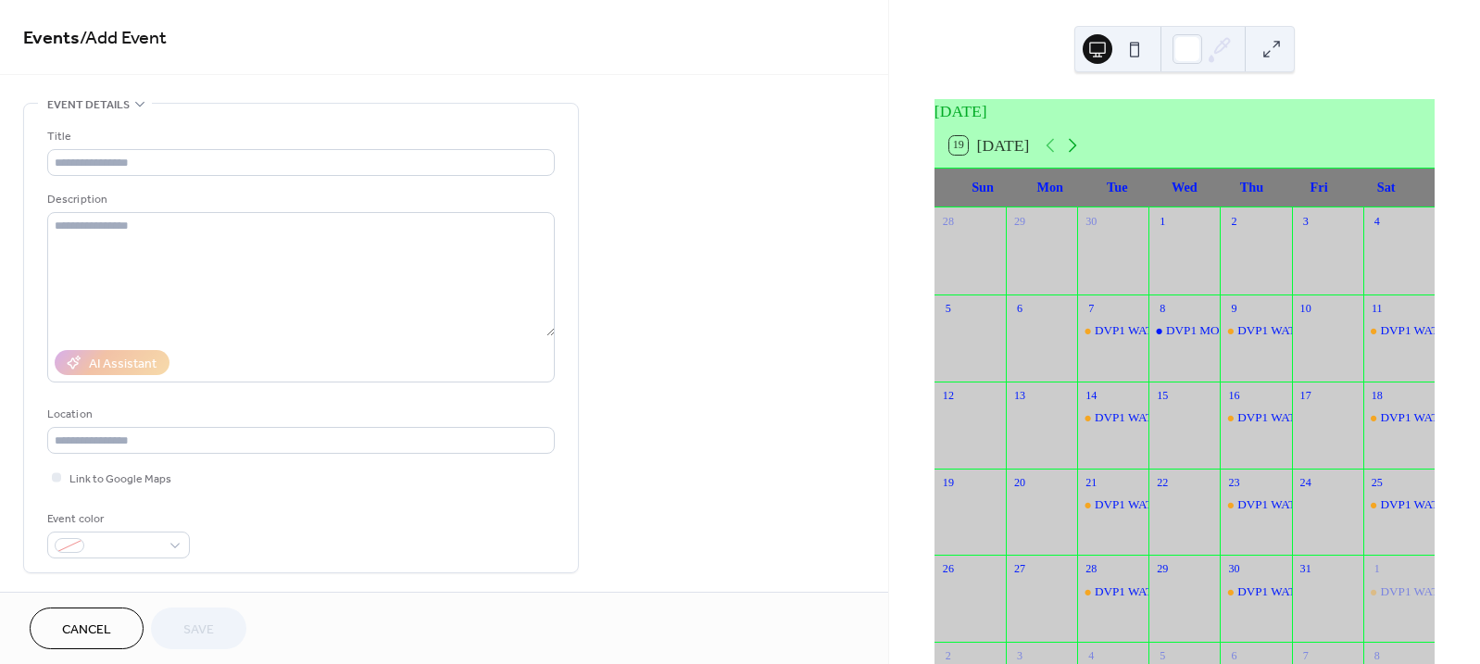
click at [1077, 153] on icon at bounding box center [1073, 146] width 8 height 14
click at [1080, 157] on icon at bounding box center [1072, 145] width 22 height 22
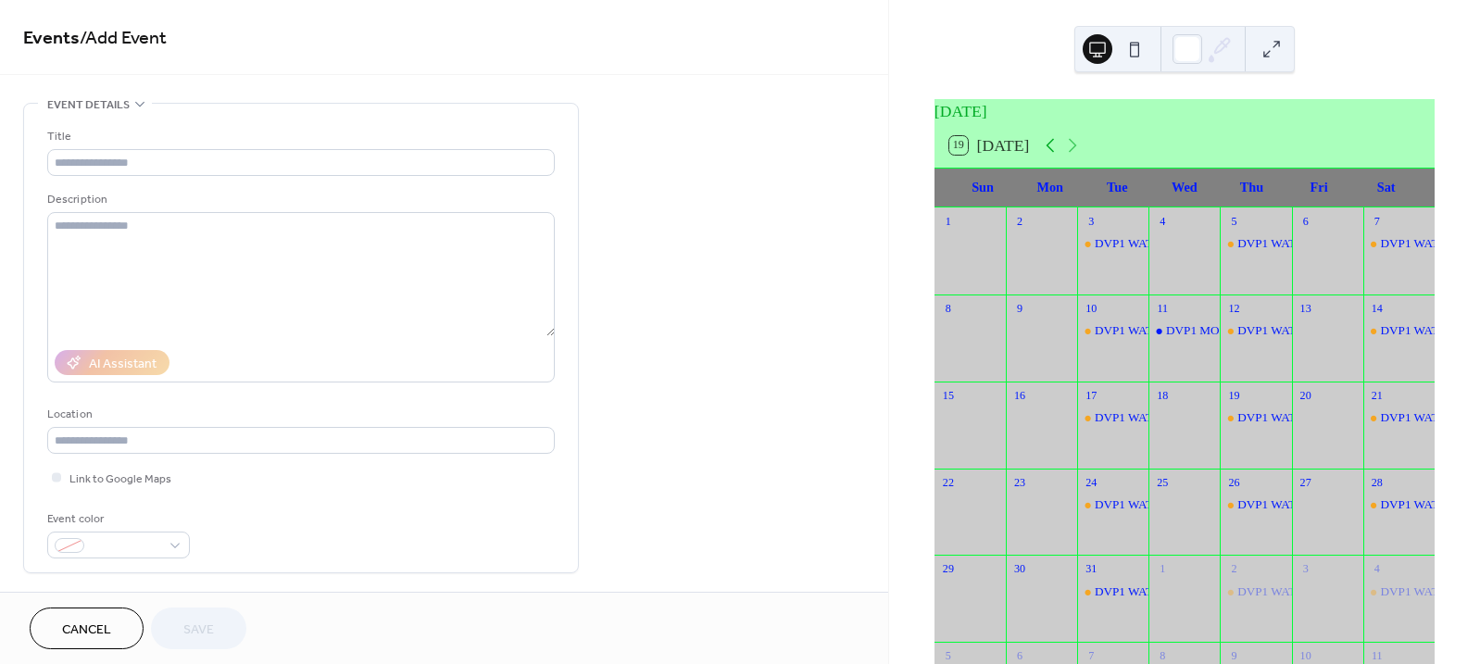
click at [1055, 153] on icon at bounding box center [1051, 146] width 8 height 14
click at [1186, 513] on div "DVP1 MONTHLY HOA BOARD MEETING (ZOOM LINK)" at bounding box center [1318, 504] width 305 height 17
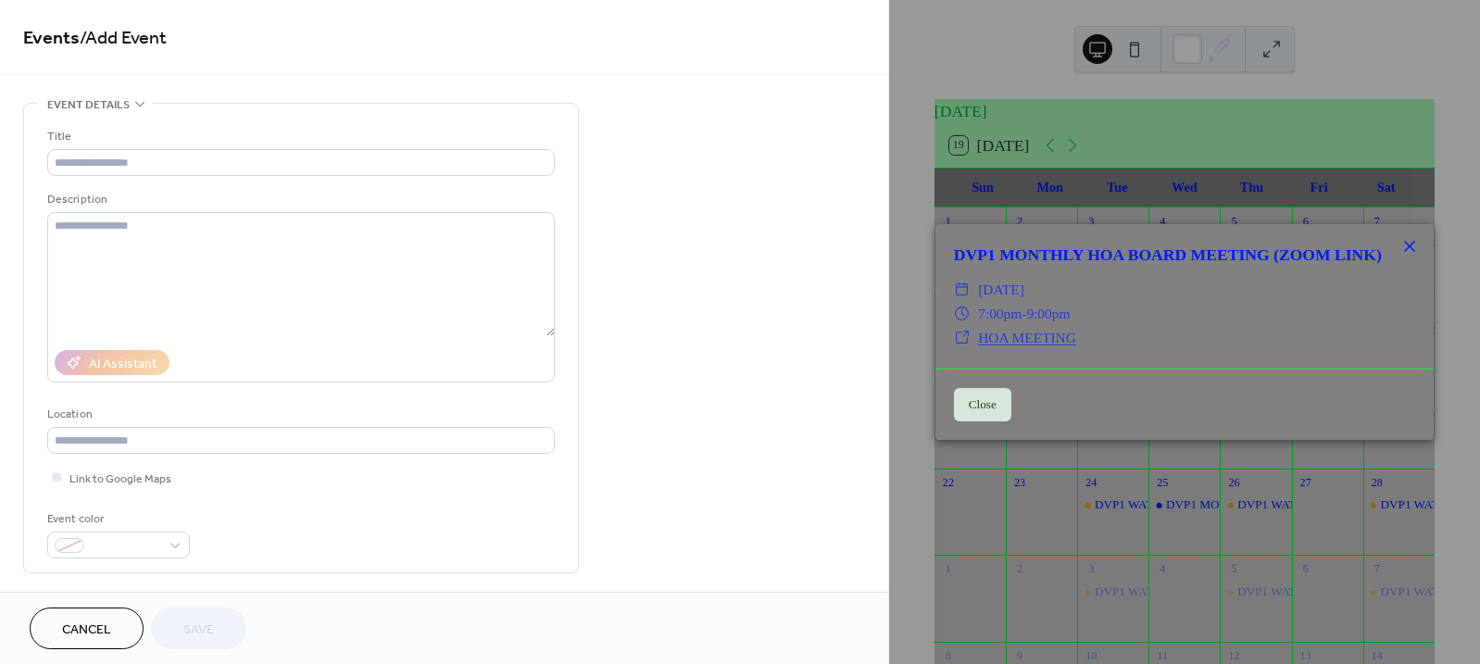
click at [1407, 238] on icon at bounding box center [1409, 246] width 22 height 22
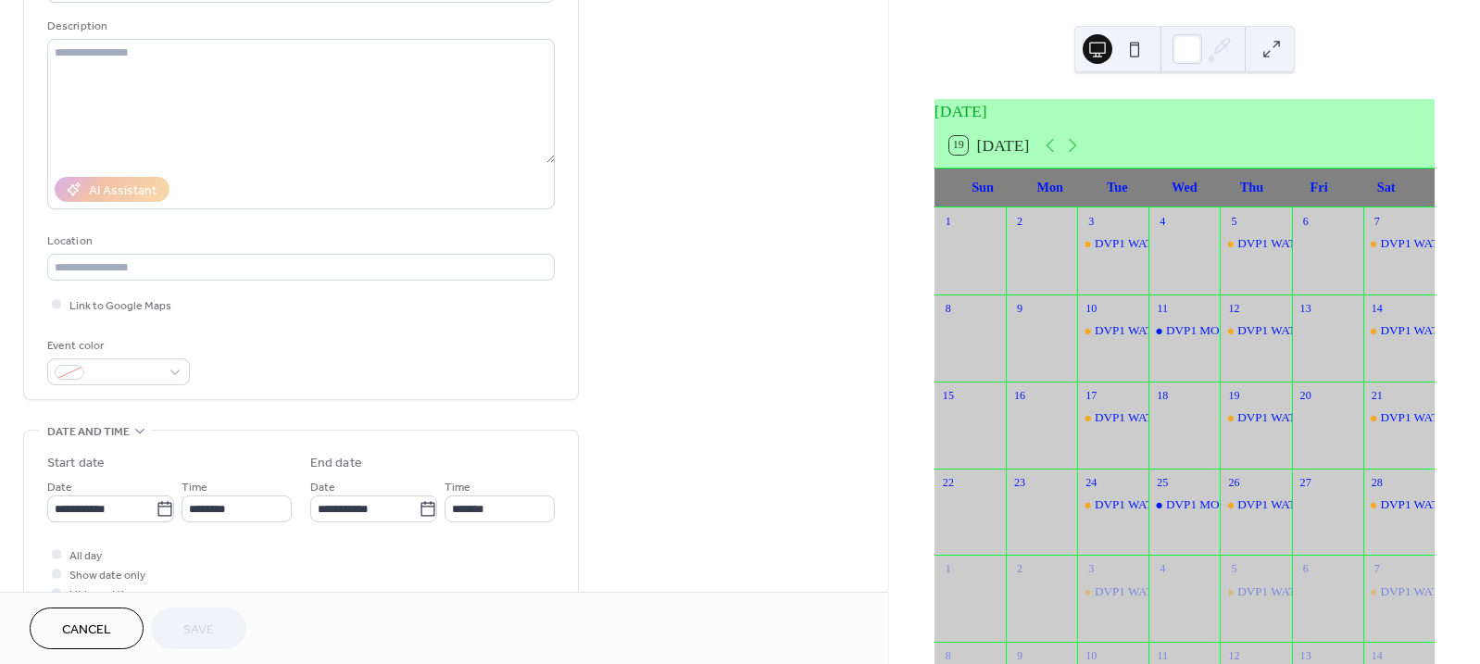
scroll to position [86, 0]
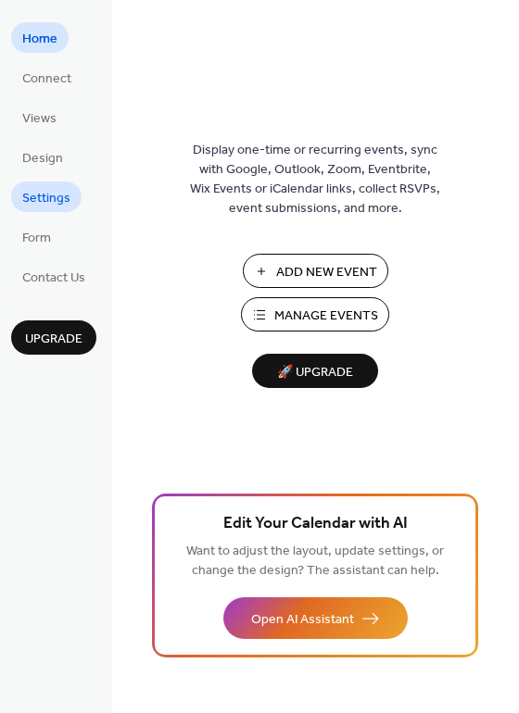
click at [48, 196] on span "Settings" at bounding box center [46, 198] width 48 height 19
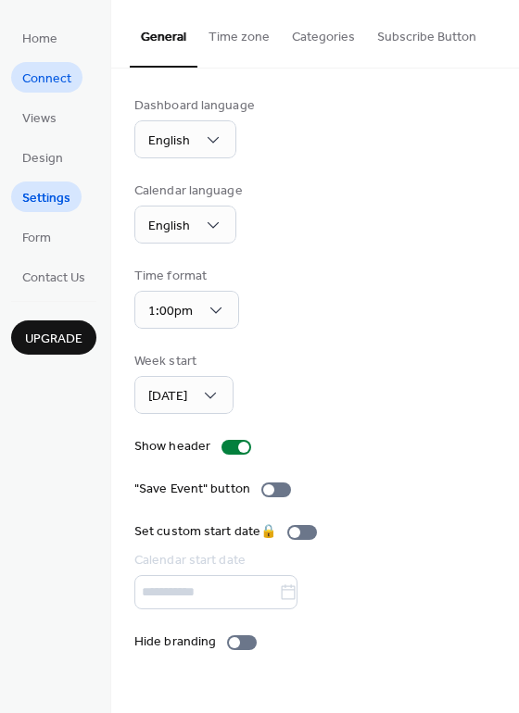
click at [52, 74] on span "Connect" at bounding box center [46, 78] width 49 height 19
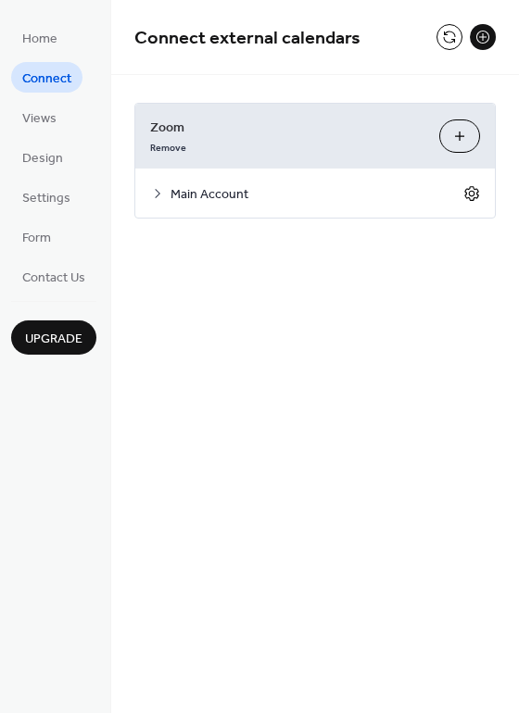
click at [473, 191] on icon at bounding box center [471, 193] width 17 height 17
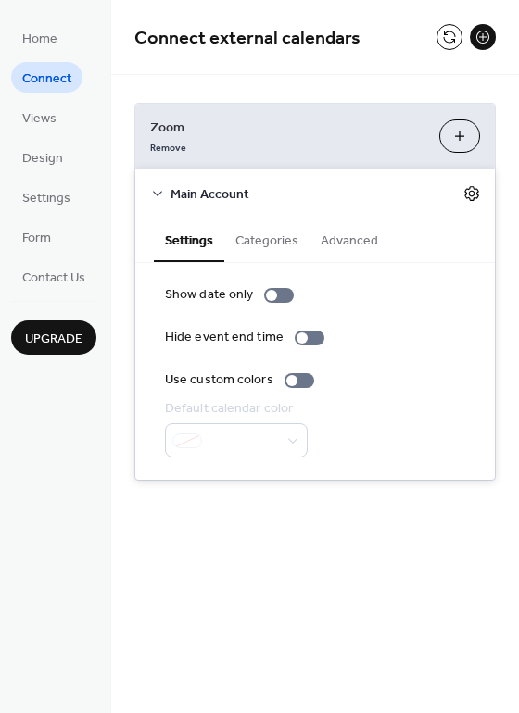
click at [473, 191] on icon at bounding box center [471, 193] width 17 height 17
